Goal: Task Accomplishment & Management: Complete application form

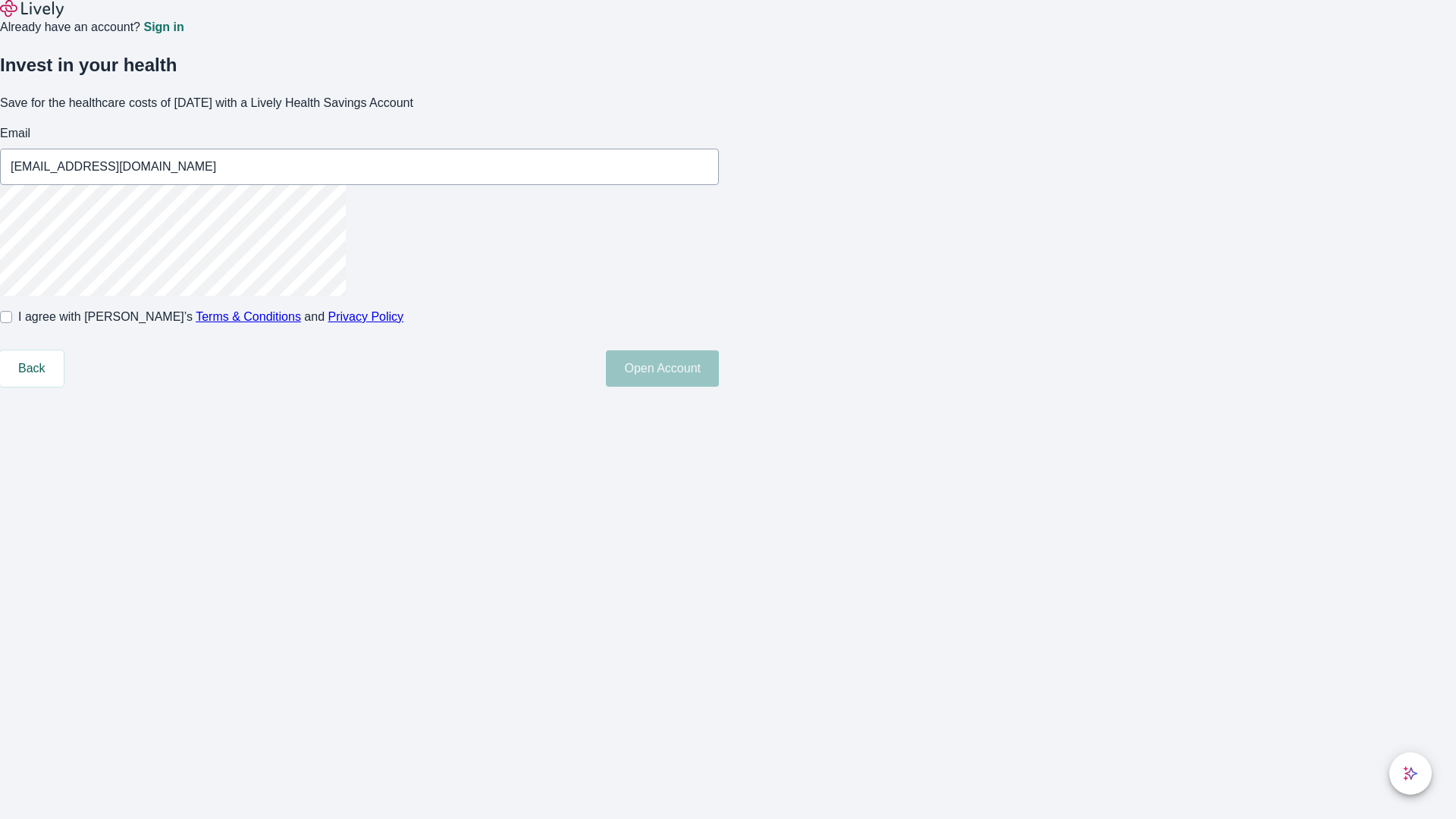
click at [12, 323] on input "I agree with Lively’s Terms & Conditions and Privacy Policy" at bounding box center [6, 317] width 12 height 12
checkbox input "true"
click at [719, 387] on button "Open Account" at bounding box center [662, 368] width 113 height 36
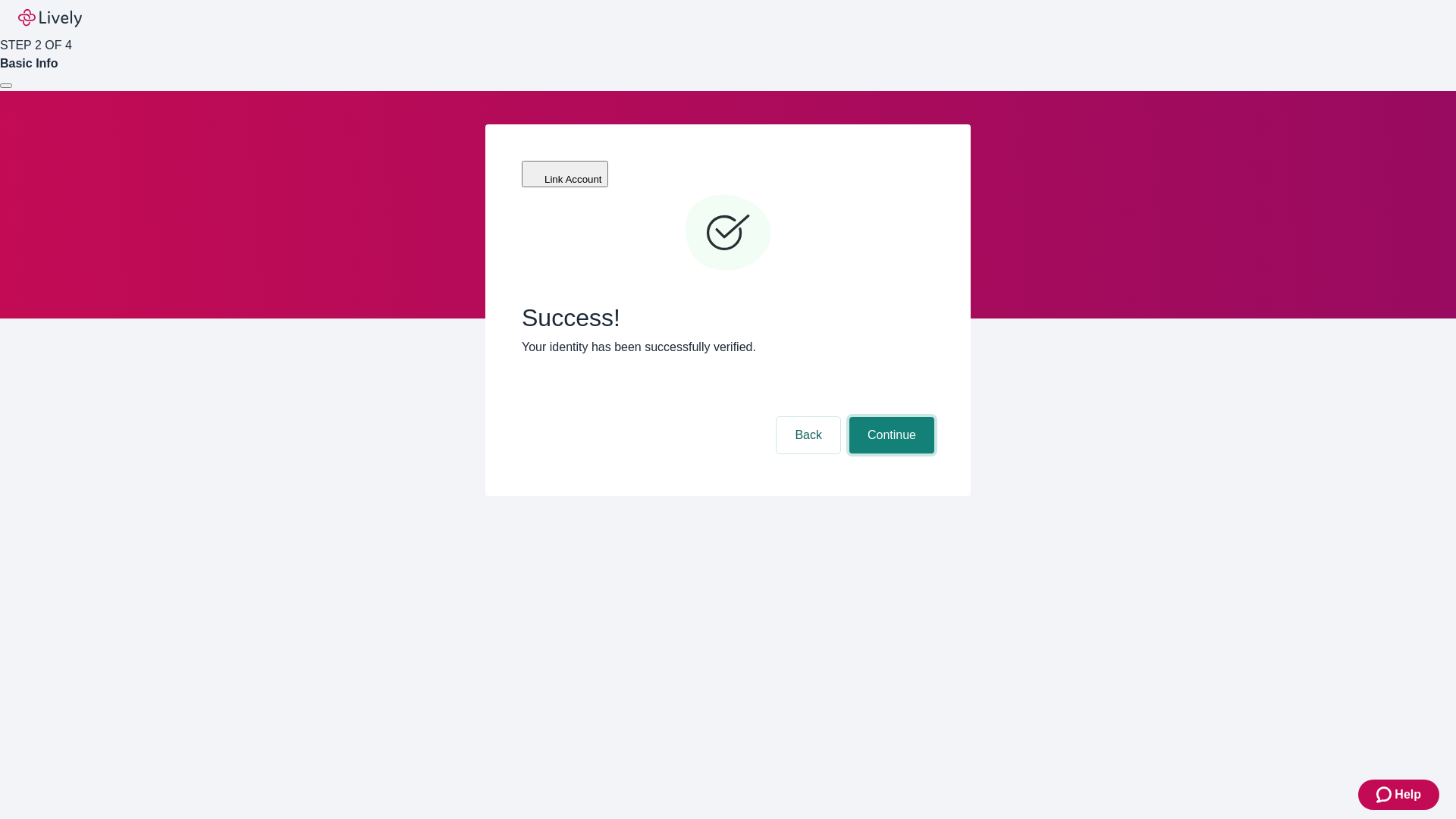
click at [890, 417] on button "Continue" at bounding box center [891, 435] width 85 height 36
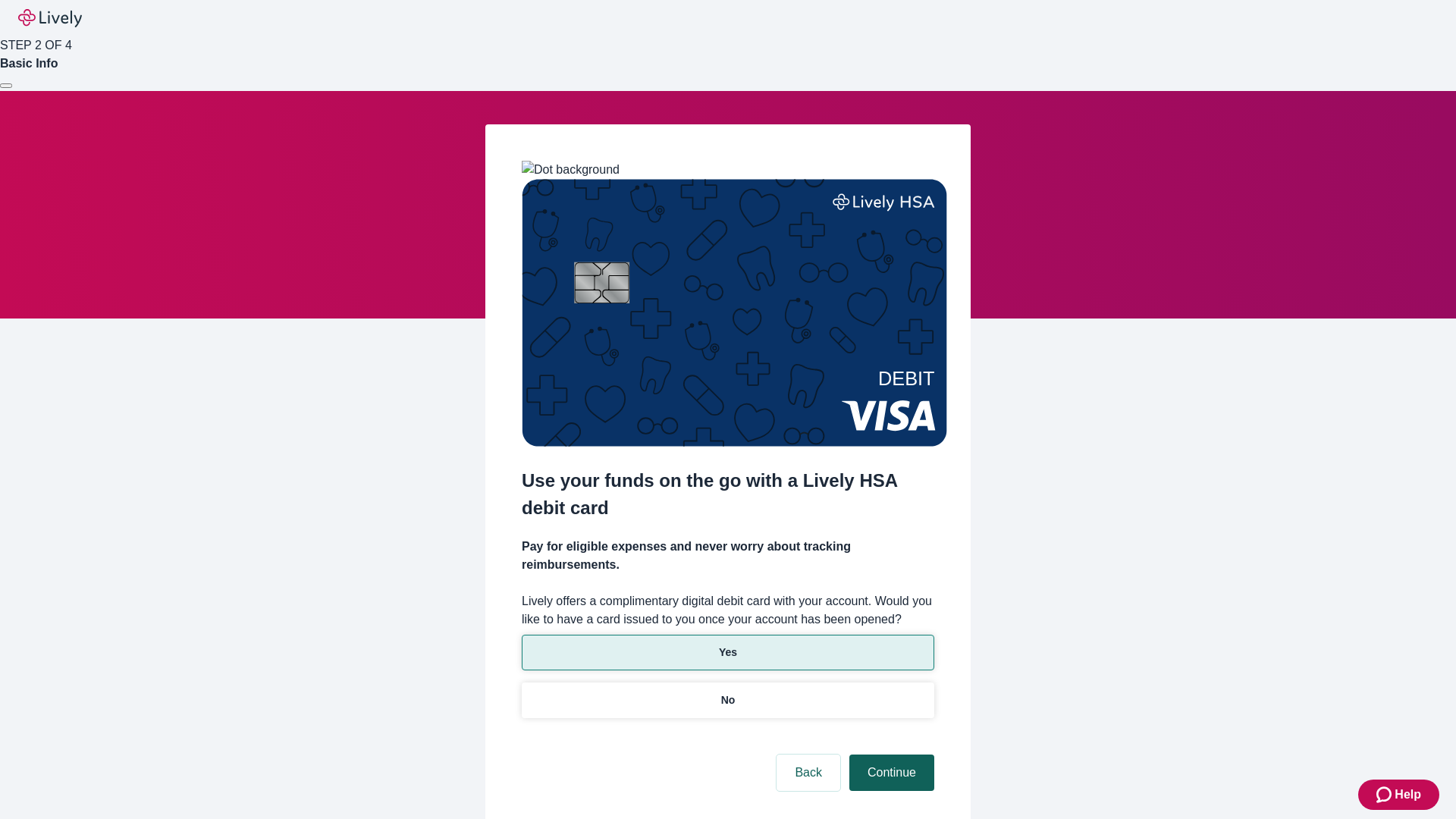
click at [727, 645] on p "Yes" at bounding box center [728, 653] width 18 height 16
click at [890, 755] on button "Continue" at bounding box center [891, 773] width 85 height 36
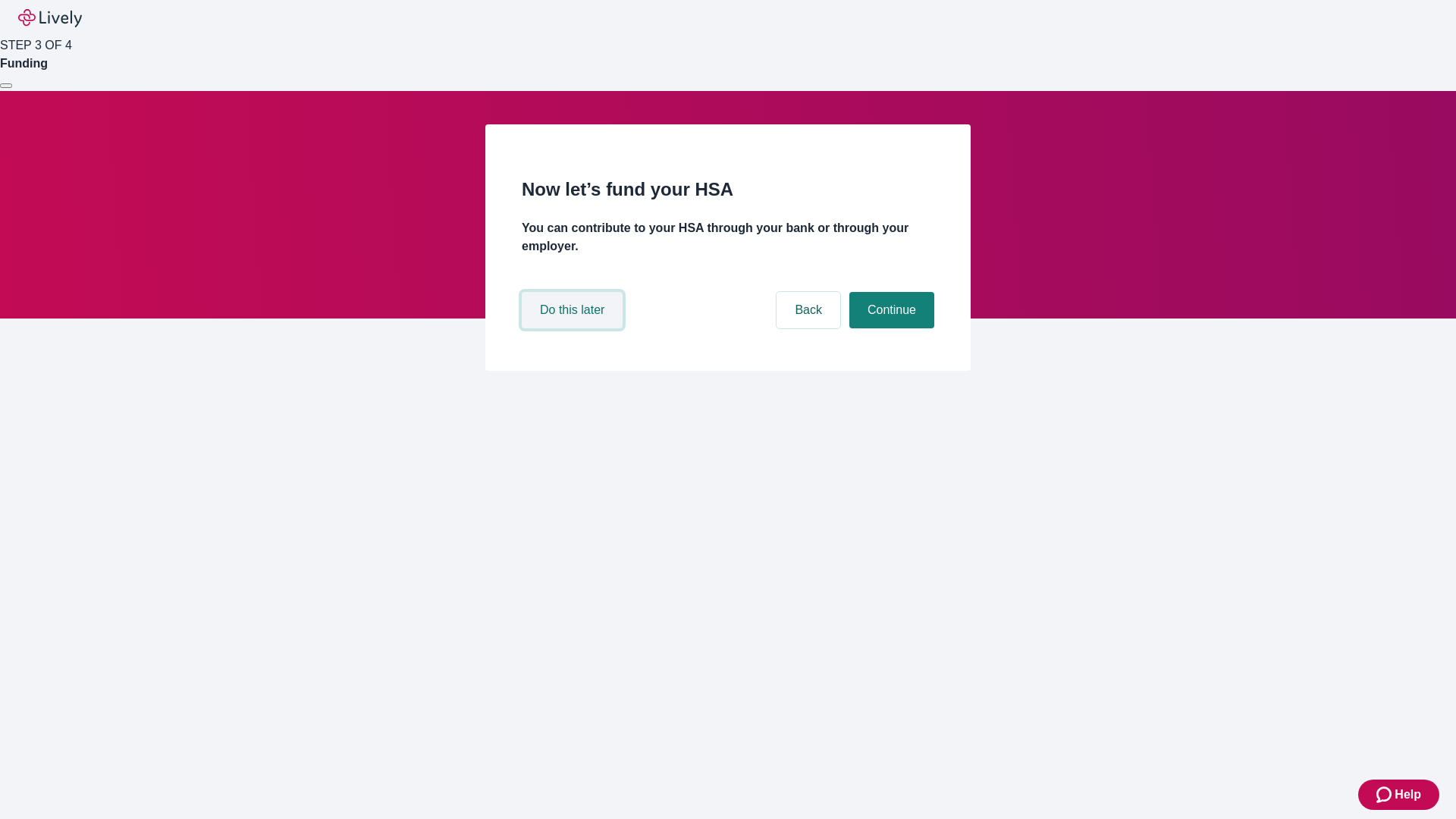
click at [574, 328] on button "Do this later" at bounding box center [572, 310] width 101 height 36
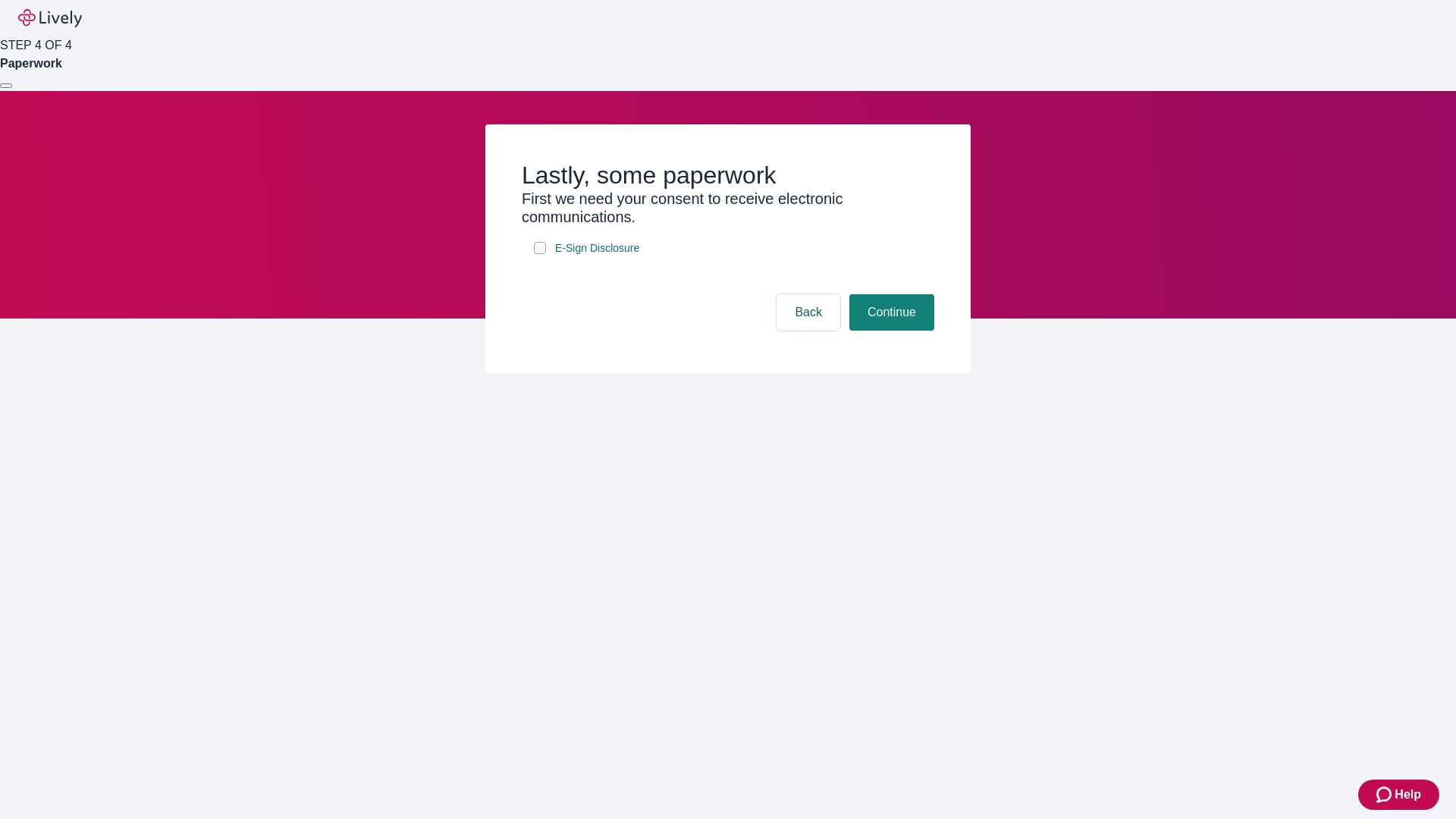
click at [540, 254] on input "E-Sign Disclosure" at bounding box center [540, 248] width 12 height 12
checkbox input "true"
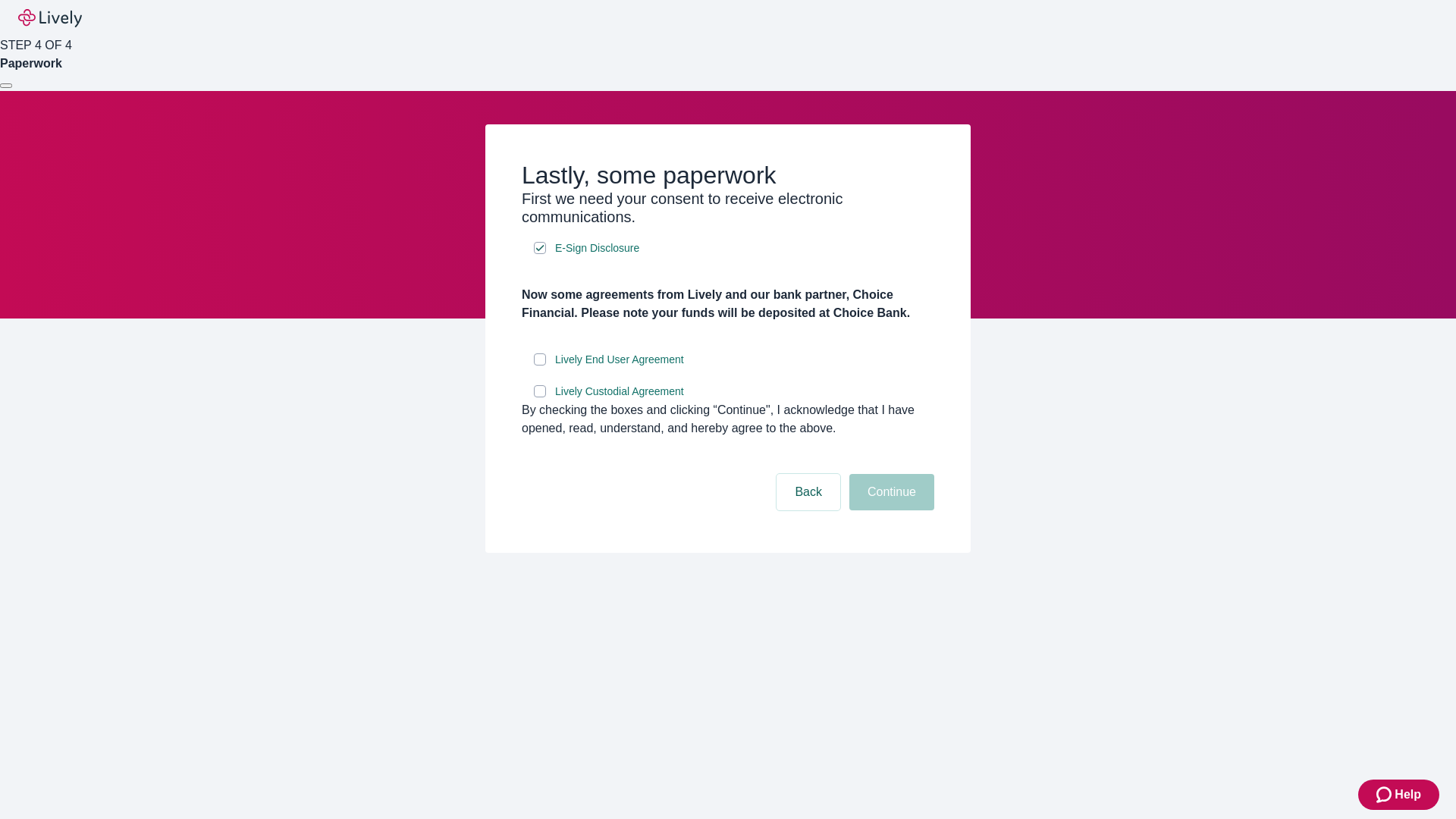
click at [540, 366] on input "Lively End User Agreement" at bounding box center [540, 359] width 12 height 12
checkbox input "true"
click at [540, 397] on input "Lively Custodial Agreement" at bounding box center [540, 391] width 12 height 12
checkbox input "true"
click at [890, 510] on button "Continue" at bounding box center [891, 492] width 85 height 36
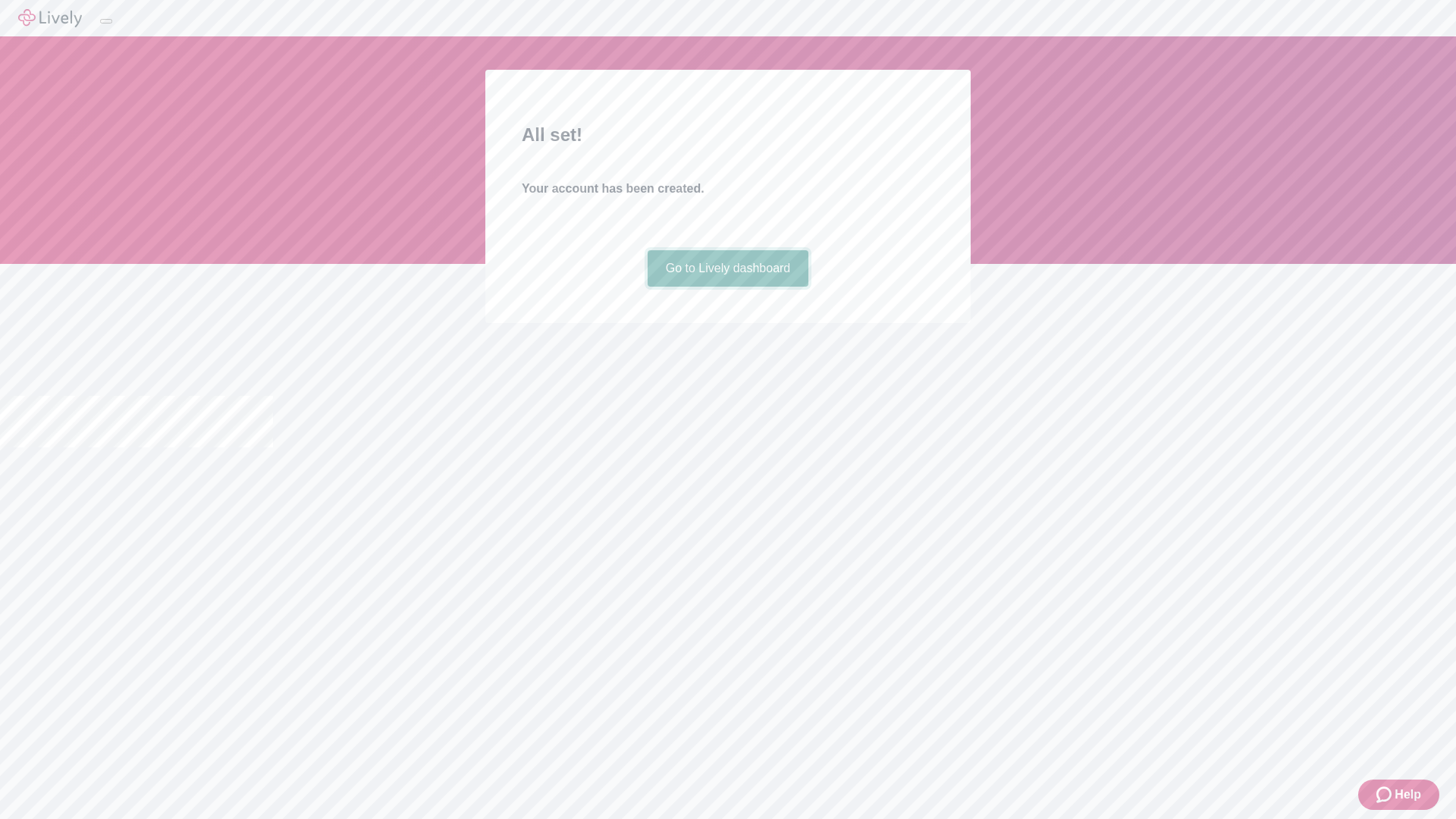
click at [727, 287] on link "Go to Lively dashboard" at bounding box center [729, 268] width 162 height 36
